Goal: Navigation & Orientation: Understand site structure

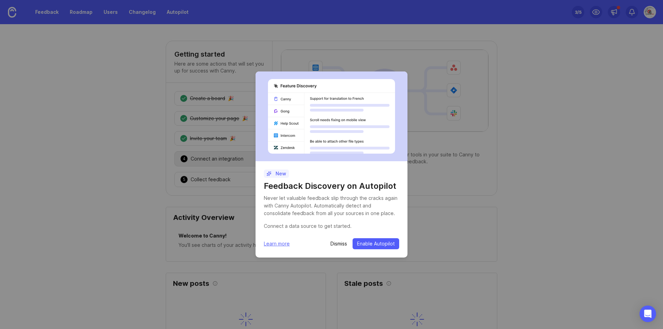
click at [341, 243] on p "Dismiss" at bounding box center [338, 243] width 17 height 7
click at [339, 243] on p "Dismiss" at bounding box center [338, 243] width 17 height 7
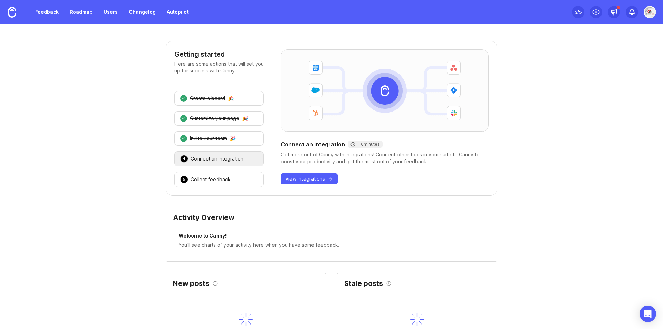
click at [650, 11] on img at bounding box center [649, 12] width 12 height 12
click at [480, 99] on img at bounding box center [384, 91] width 207 height 82
click at [192, 164] on div "4 Connect an integration 🎉" at bounding box center [218, 158] width 89 height 15
click at [195, 181] on div "Collect feedback" at bounding box center [211, 179] width 40 height 7
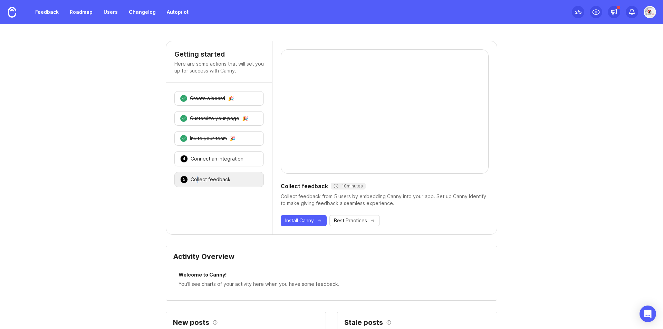
click at [195, 181] on div "Collect feedback" at bounding box center [211, 179] width 40 height 7
click at [218, 95] on div "1 Create a board 🎉" at bounding box center [218, 98] width 89 height 14
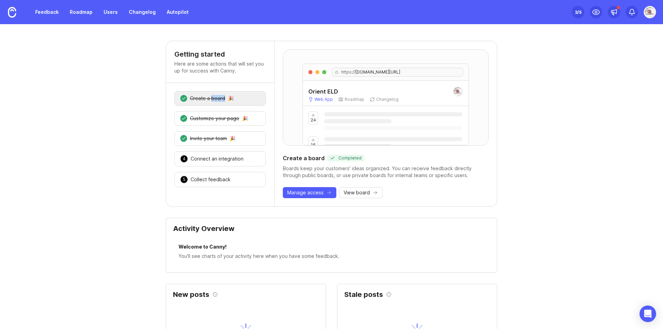
click at [218, 95] on div "1 Create a board 🎉" at bounding box center [219, 98] width 91 height 14
click at [46, 12] on link "Feedback" at bounding box center [47, 12] width 32 height 12
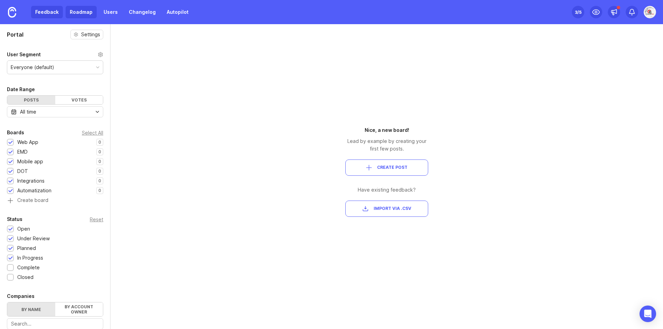
click at [80, 11] on link "Roadmap" at bounding box center [81, 12] width 31 height 12
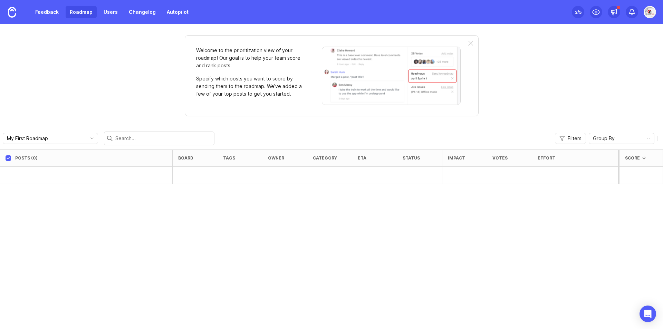
click at [97, 10] on div "Feedback Roadmap Users Changelog Autopilot" at bounding box center [112, 12] width 162 height 12
click at [109, 10] on link "Users" at bounding box center [110, 12] width 22 height 12
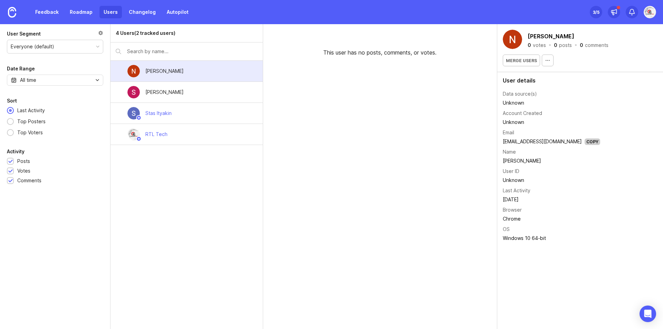
click at [410, 143] on div "This user has no posts, comments, or votes." at bounding box center [380, 176] width 234 height 305
click at [597, 10] on div "3 /5" at bounding box center [596, 12] width 7 height 10
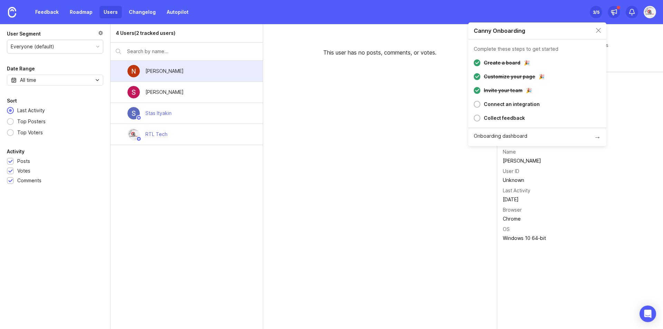
click at [489, 106] on div "Connect an integration" at bounding box center [512, 104] width 56 height 8
click at [482, 102] on div "Connect an integration" at bounding box center [540, 104] width 120 height 8
click at [478, 104] on div at bounding box center [477, 104] width 7 height 7
click at [656, 13] on div "Feedback Roadmap Users Changelog Autopilot Set up Canny 3 /5" at bounding box center [331, 12] width 663 height 24
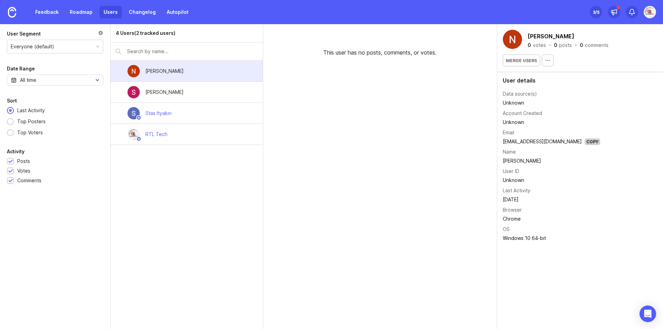
click at [650, 13] on img at bounding box center [649, 12] width 12 height 12
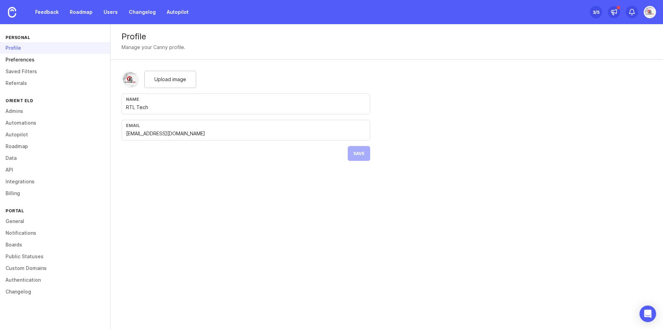
click at [21, 54] on link "Preferences" at bounding box center [55, 60] width 110 height 12
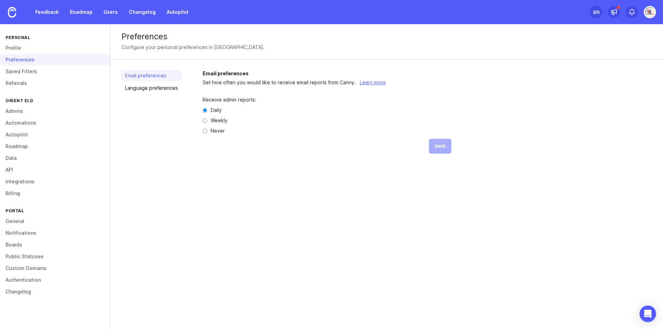
click at [22, 59] on div "Preferences" at bounding box center [55, 60] width 110 height 12
click at [26, 42] on link "Profile" at bounding box center [55, 48] width 110 height 12
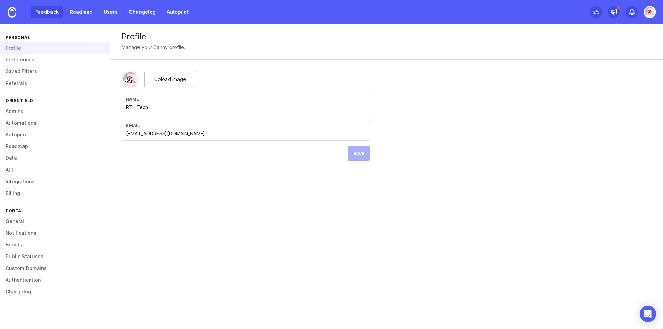
click at [42, 9] on link "Feedback" at bounding box center [47, 12] width 32 height 12
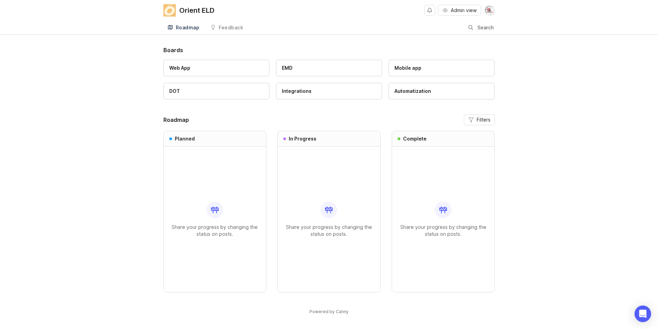
click at [555, 93] on div "Boards Web App EMD Mobile app DOT Integrations Automatization Roadmap Filters P…" at bounding box center [329, 186] width 658 height 281
click at [280, 34] on div "Orient ELD Admin view Roadmap Feedback Feedback Search Boards Web App EMD Mobil…" at bounding box center [329, 165] width 658 height 330
click at [186, 30] on div "Roadmap" at bounding box center [188, 27] width 24 height 5
click at [216, 29] on link "Feedback" at bounding box center [226, 28] width 41 height 14
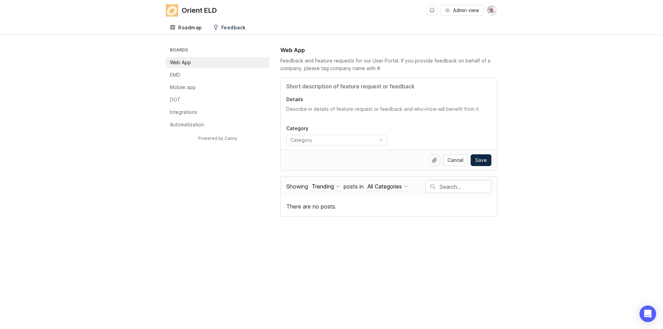
click at [190, 29] on div "Roadmap" at bounding box center [190, 27] width 24 height 5
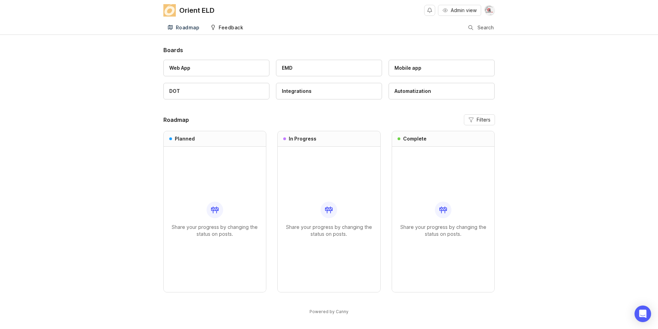
click at [221, 29] on div "Feedback" at bounding box center [230, 27] width 25 height 5
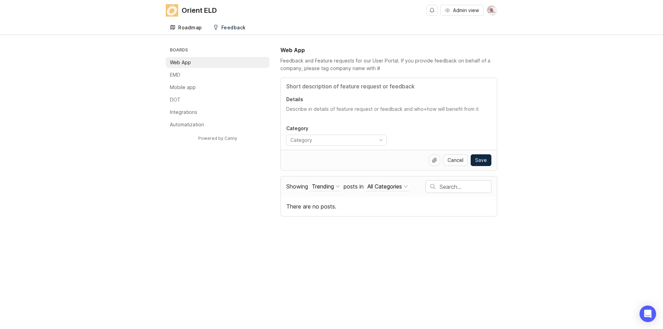
click at [185, 30] on link "Roadmap" at bounding box center [186, 28] width 40 height 14
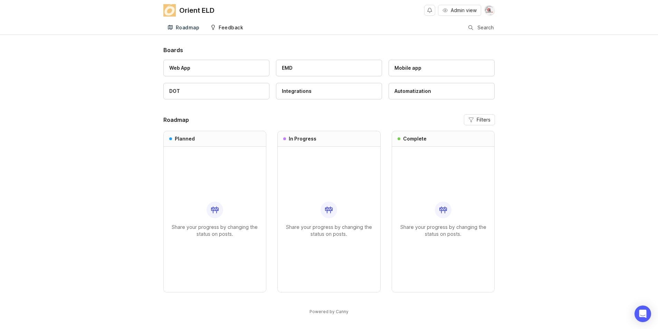
click at [218, 29] on div "Feedback" at bounding box center [230, 27] width 25 height 5
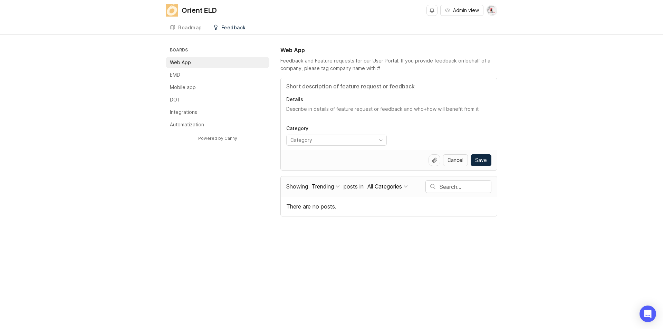
click at [329, 186] on div "Trending" at bounding box center [323, 187] width 22 height 8
click at [329, 187] on div "Trending" at bounding box center [323, 187] width 22 height 8
click at [393, 190] on button "All Categories" at bounding box center [387, 186] width 43 height 9
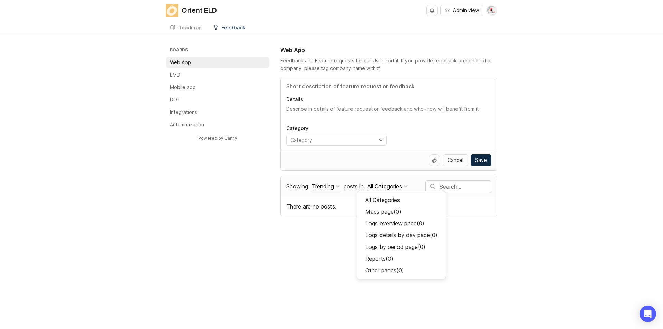
click at [394, 189] on div "All Categories" at bounding box center [384, 187] width 35 height 8
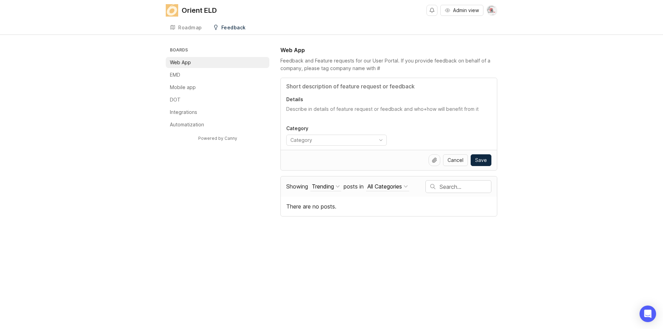
click at [493, 12] on img at bounding box center [491, 10] width 11 height 11
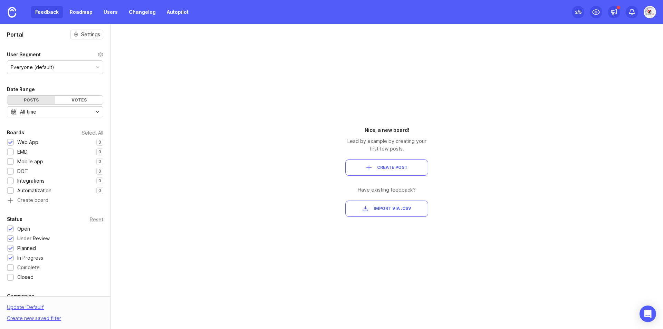
click at [184, 115] on div "Portal Settings User Segment Everyone (default) Date Range Posts Votes All time…" at bounding box center [331, 176] width 663 height 305
click at [52, 154] on div "EMD 0 1" at bounding box center [55, 152] width 96 height 8
click at [13, 154] on div at bounding box center [10, 151] width 7 height 7
click at [13, 163] on div at bounding box center [10, 161] width 7 height 7
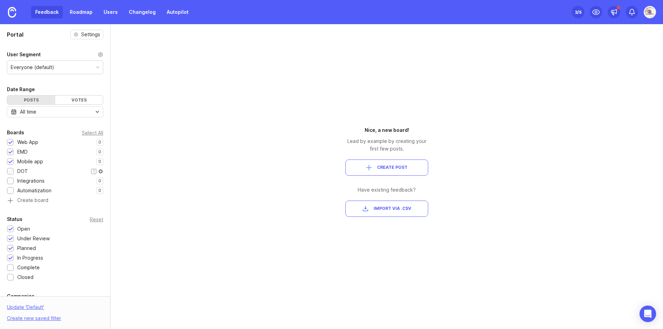
click at [9, 167] on div "DOT" at bounding box center [19, 171] width 25 height 8
click at [76, 98] on div "Votes" at bounding box center [79, 100] width 48 height 9
click at [26, 102] on div "Posts" at bounding box center [31, 100] width 48 height 9
click at [26, 111] on div "All time" at bounding box center [28, 112] width 16 height 8
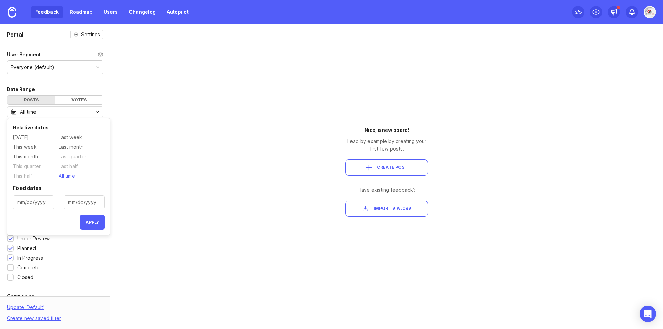
click at [181, 177] on div "Portal Settings User Segment Everyone (default) Date Range Posts Votes All time…" at bounding box center [331, 176] width 663 height 305
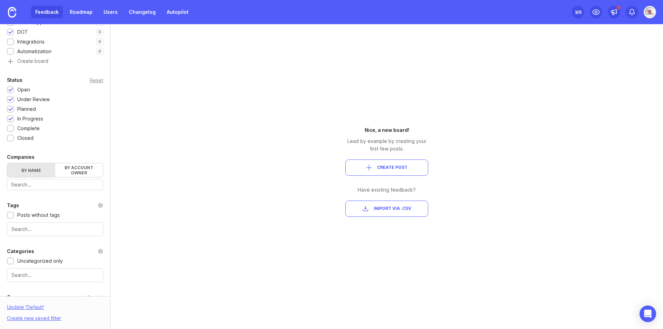
scroll to position [181, 0]
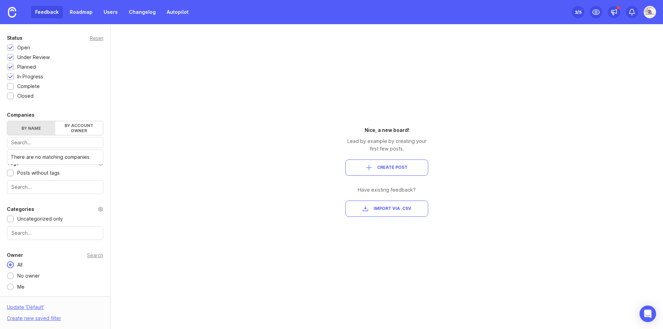
click at [49, 141] on input "text" at bounding box center [55, 143] width 88 height 8
click at [82, 123] on label "By account owner" at bounding box center [79, 128] width 48 height 14
click at [7, 121] on input "By account owner" at bounding box center [7, 121] width 0 height 0
click at [56, 142] on input "toggle menu" at bounding box center [49, 143] width 77 height 8
click at [93, 142] on icon "toggle icon" at bounding box center [97, 143] width 11 height 6
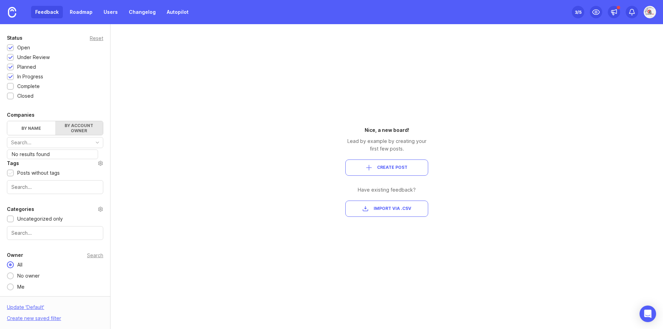
click at [39, 171] on div "Posts without tags" at bounding box center [38, 173] width 42 height 8
click at [36, 175] on div "Posts without tags" at bounding box center [38, 173] width 42 height 8
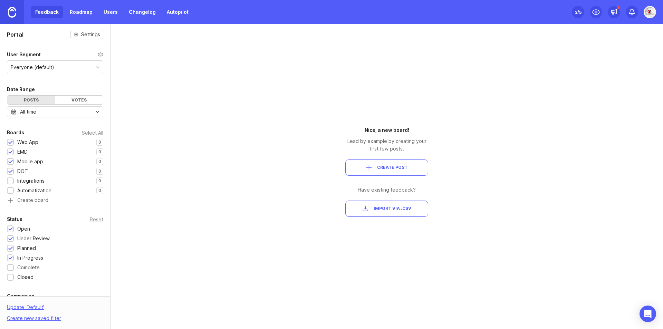
click at [13, 12] on img at bounding box center [12, 12] width 8 height 11
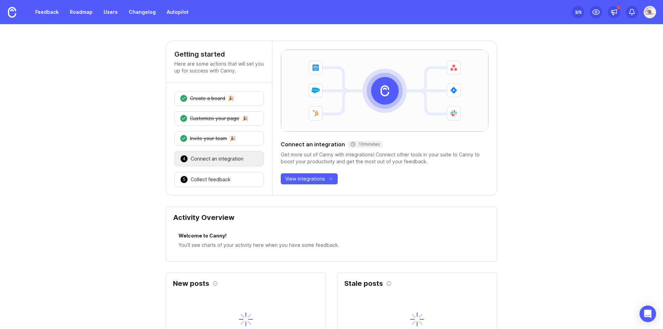
click at [341, 101] on img at bounding box center [384, 91] width 207 height 82
drag, startPoint x: 285, startPoint y: 162, endPoint x: 301, endPoint y: 159, distance: 16.4
click at [300, 160] on div "Get more out of Canny with integrations! Connect other tools in your suite to C…" at bounding box center [385, 158] width 208 height 14
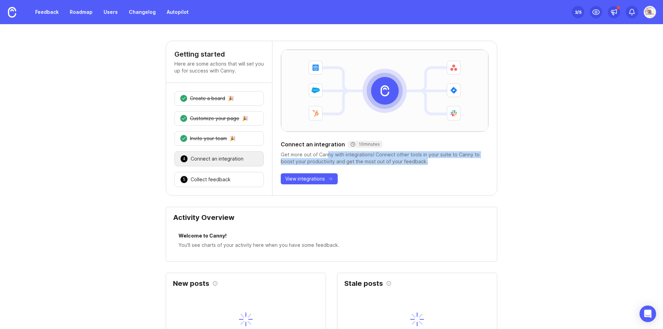
drag, startPoint x: 325, startPoint y: 156, endPoint x: 431, endPoint y: 161, distance: 105.7
click at [431, 161] on div "Get more out of Canny with integrations! Connect other tools in your suite to C…" at bounding box center [385, 158] width 208 height 14
click at [382, 155] on div "Get more out of Canny with integrations! Connect other tools in your suite to C…" at bounding box center [385, 158] width 208 height 14
drag, startPoint x: 373, startPoint y: 153, endPoint x: 457, endPoint y: 159, distance: 84.4
click at [457, 159] on div "Get more out of Canny with integrations! Connect other tools in your suite to C…" at bounding box center [385, 158] width 208 height 14
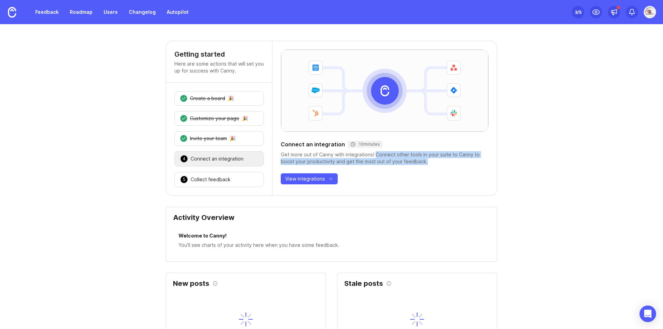
click at [441, 156] on div "Get more out of Canny with integrations! Connect other tools in your suite to C…" at bounding box center [385, 158] width 208 height 14
click at [280, 9] on div "Feedback Roadmap Users Changelog Autopilot Set up Canny 3 /5" at bounding box center [331, 12] width 663 height 24
